Goal: Information Seeking & Learning: Learn about a topic

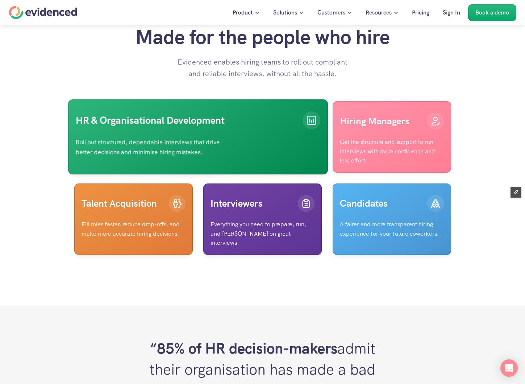
scroll to position [1695, 0]
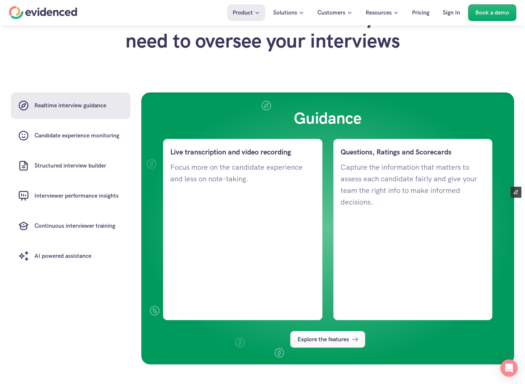
scroll to position [499, 0]
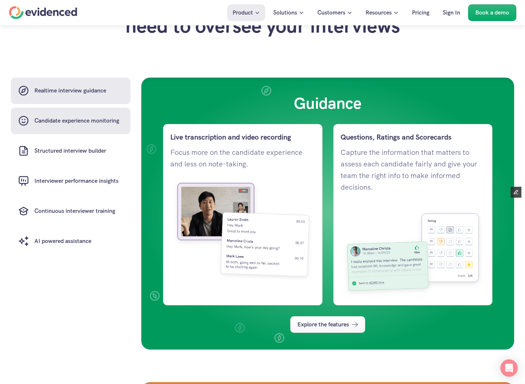
click at [61, 121] on h6 "Candidate experience monitoring" at bounding box center [76, 120] width 85 height 9
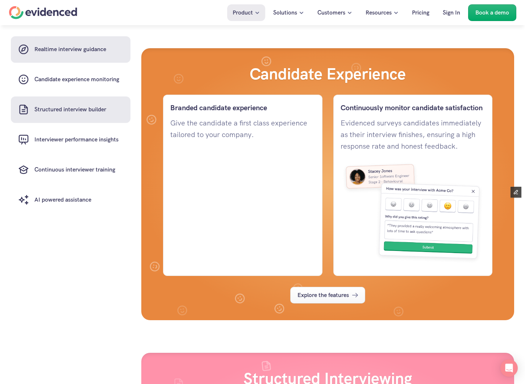
scroll to position [845, 0]
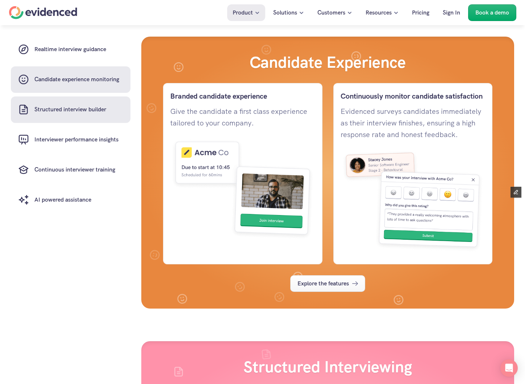
click at [61, 121] on link "Structured interview builder" at bounding box center [71, 109] width 120 height 26
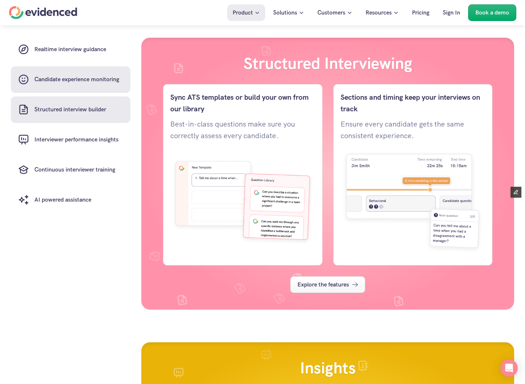
scroll to position [1149, 0]
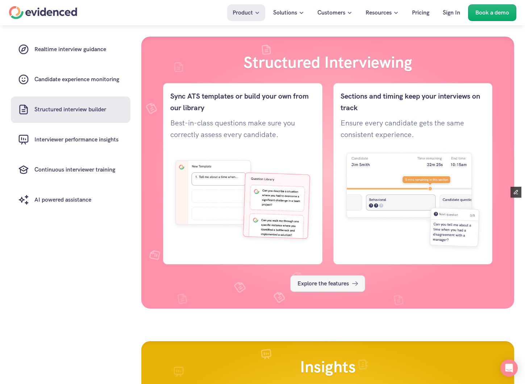
click at [342, 286] on p "Explore the features" at bounding box center [323, 283] width 51 height 9
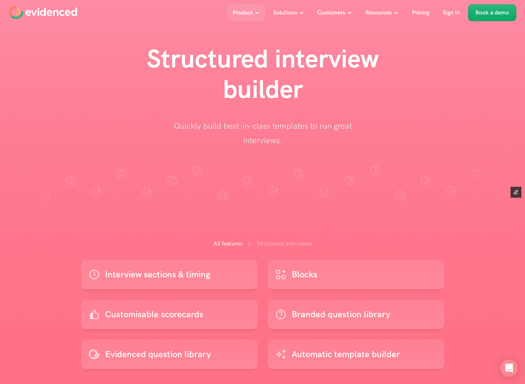
click at [58, 9] on icon "Home" at bounding box center [43, 12] width 68 height 13
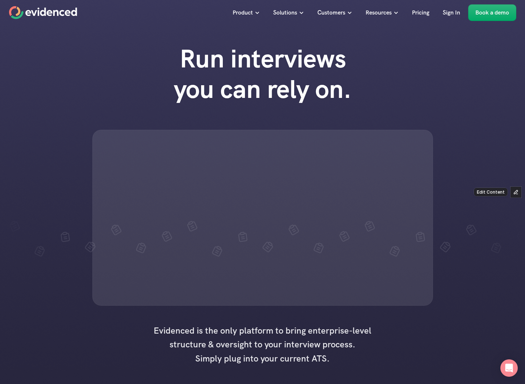
click at [518, 192] on icon "button" at bounding box center [515, 192] width 5 height 5
click at [516, 192] on icon "button" at bounding box center [516, 192] width 4 height 4
